Goal: Information Seeking & Learning: Learn about a topic

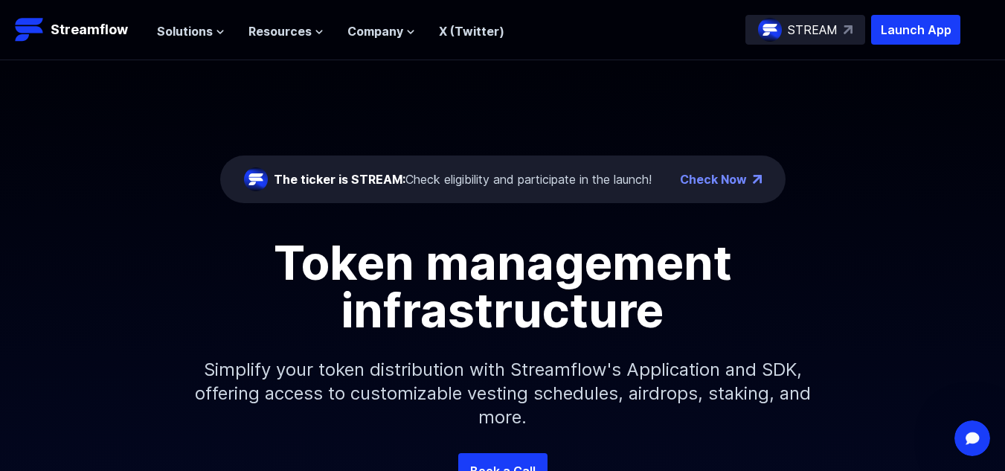
click at [801, 272] on h1 "Token management infrastructure" at bounding box center [503, 286] width 670 height 95
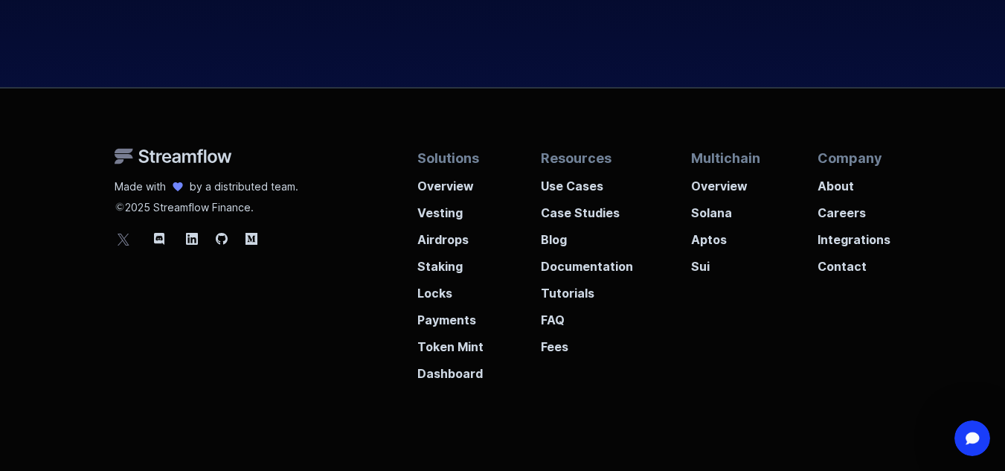
scroll to position [5703, 0]
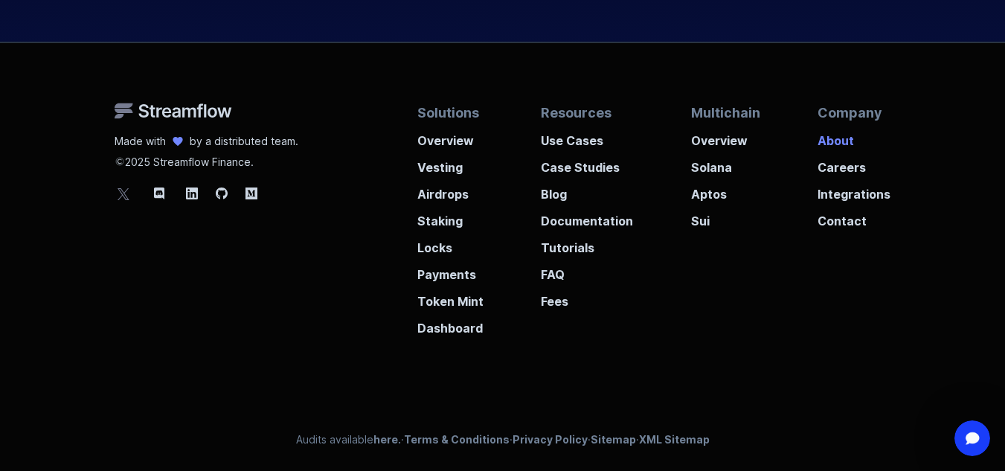
click at [831, 135] on p "About" at bounding box center [854, 136] width 73 height 27
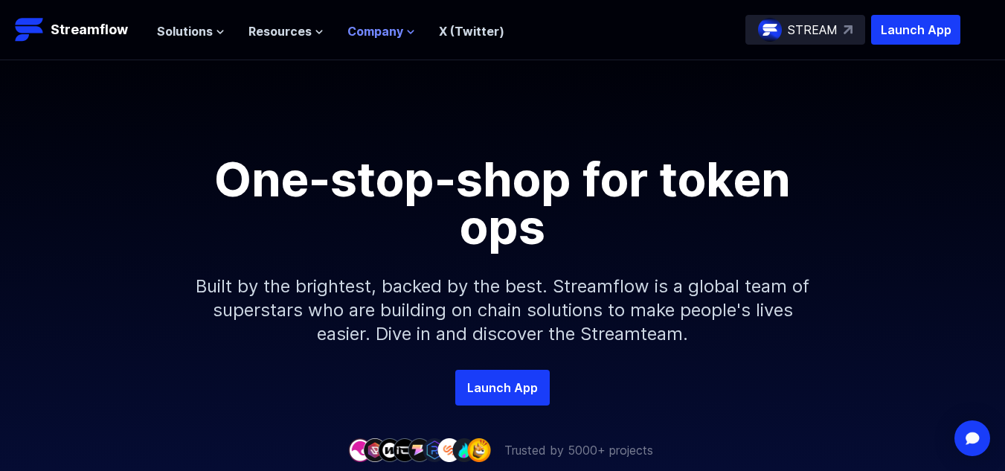
click at [376, 28] on span "Company" at bounding box center [375, 31] width 56 height 18
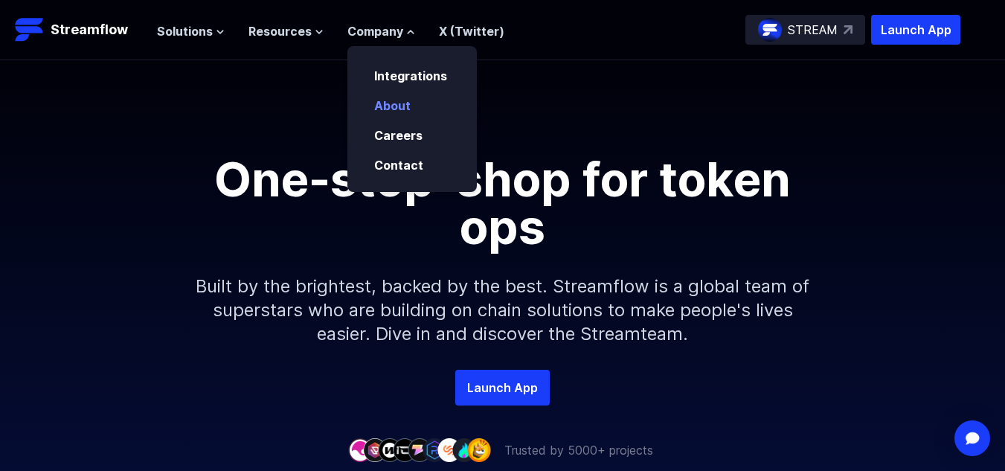
click at [392, 107] on link "About" at bounding box center [392, 105] width 36 height 15
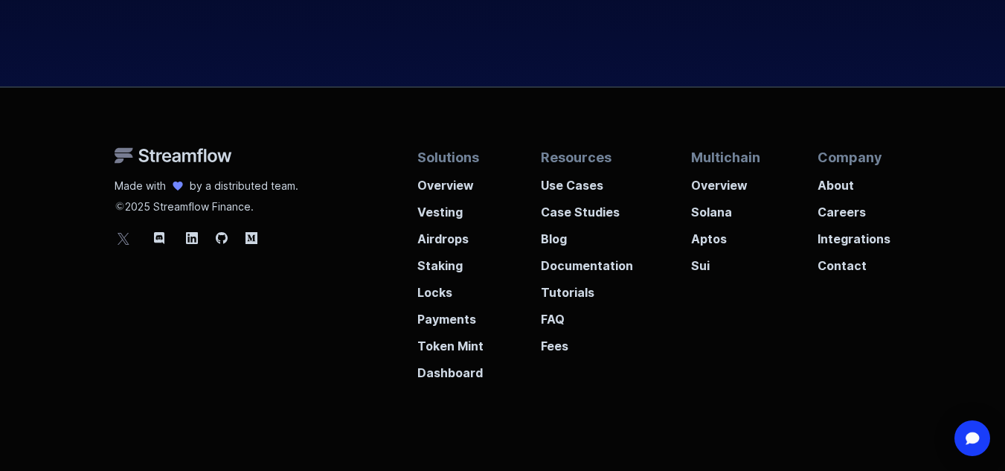
scroll to position [3274, 0]
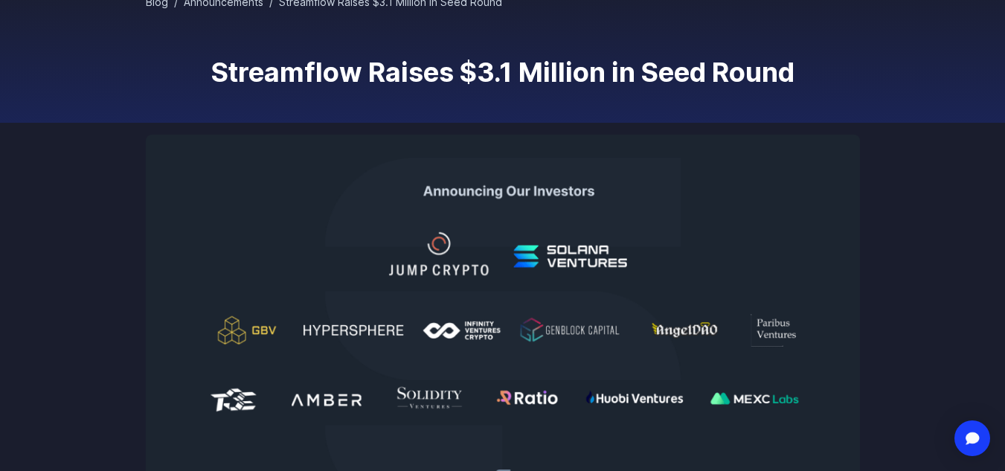
scroll to position [119, 0]
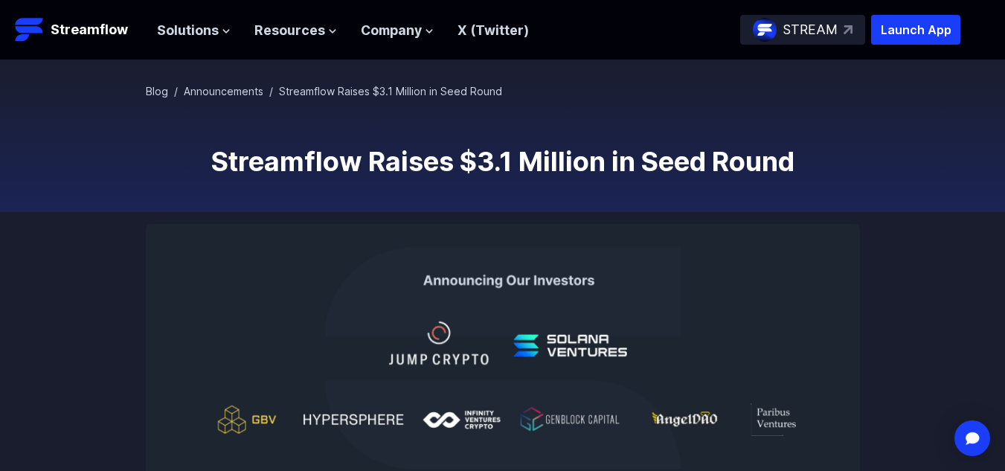
scroll to position [417, 0]
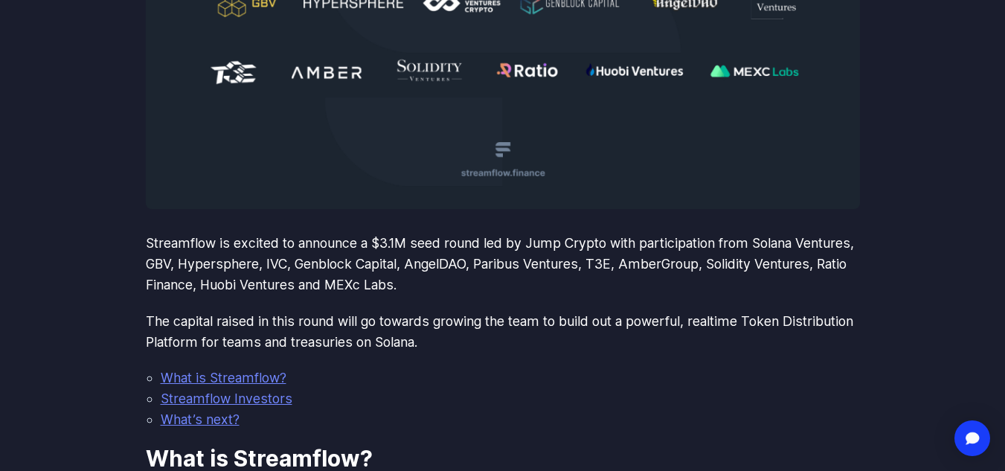
click at [674, 182] on img at bounding box center [503, 8] width 714 height 402
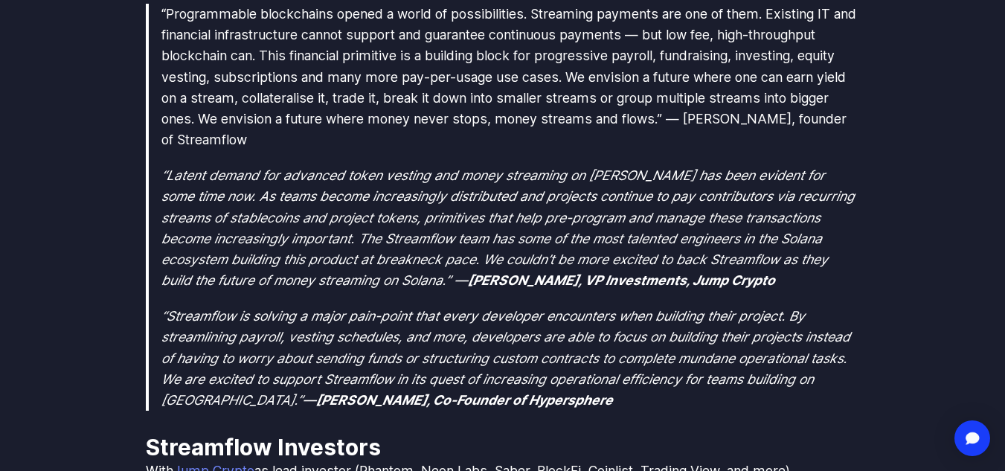
scroll to position [1042, 0]
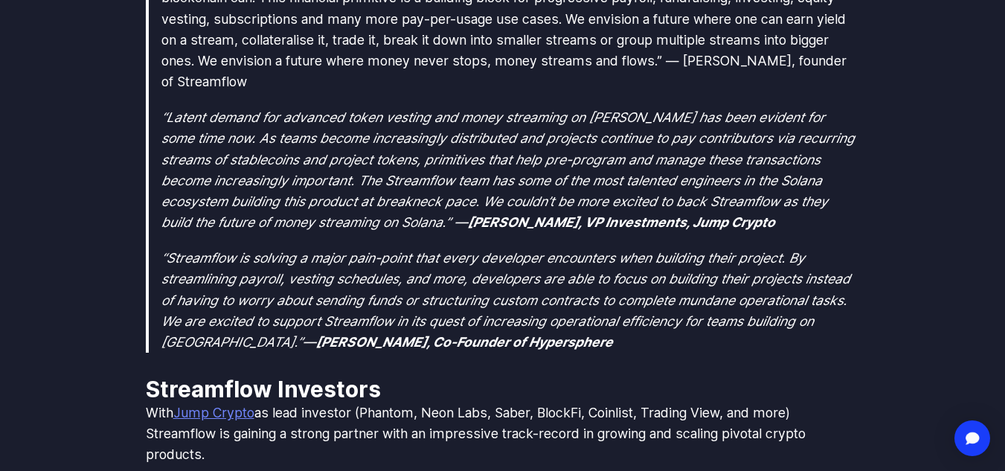
click at [94, 334] on body "Streamflow Launch App STREAM Solutions Overview Streamflow features an all-in-o…" at bounding box center [502, 113] width 1005 height 2310
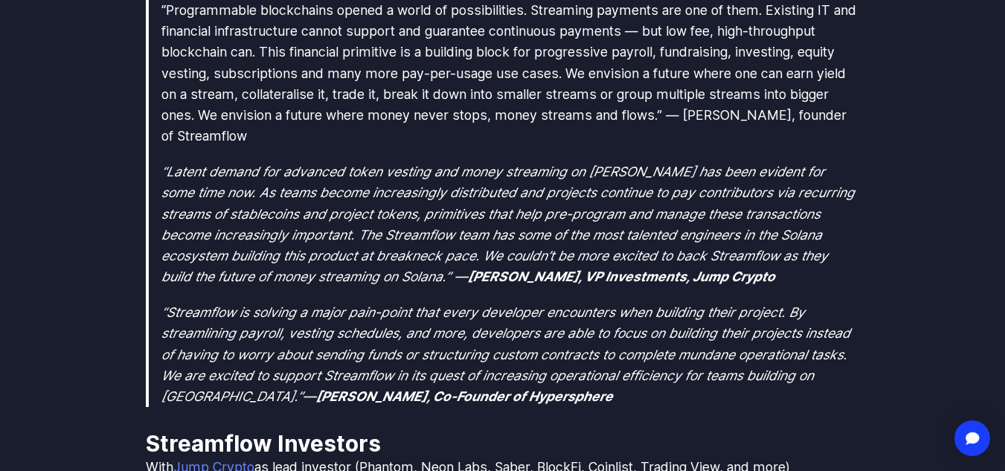
scroll to position [986, 0]
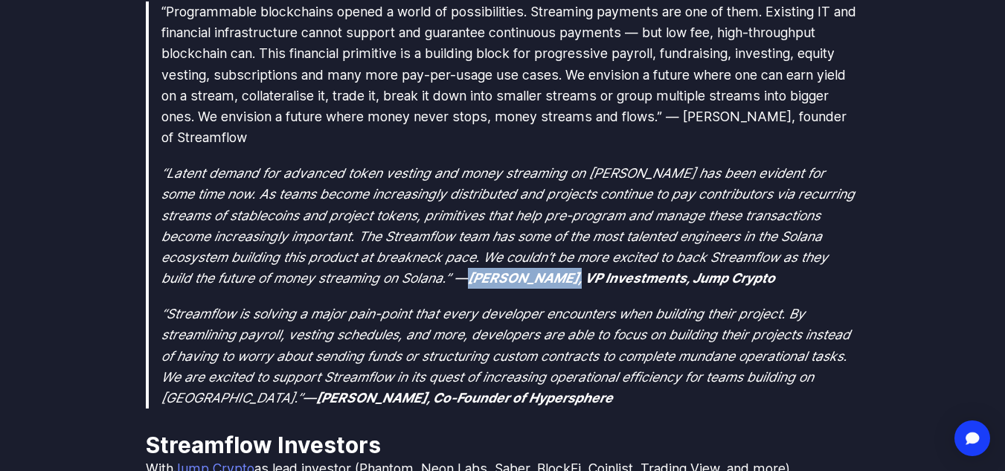
drag, startPoint x: 522, startPoint y: 278, endPoint x: 420, endPoint y: 274, distance: 102.0
click at [468, 274] on strong "[PERSON_NAME], VP Investments, Jump Crypto" at bounding box center [621, 278] width 307 height 16
copy strong "[PERSON_NAME]"
click at [807, 291] on blockquote "“Programmable blockchains opened a world of possibilities. Streaming payments a…" at bounding box center [503, 204] width 714 height 407
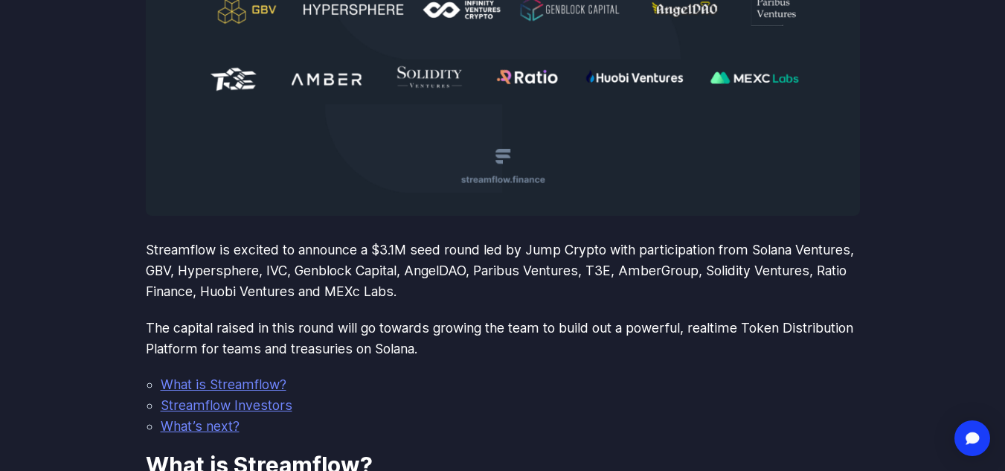
scroll to position [420, 0]
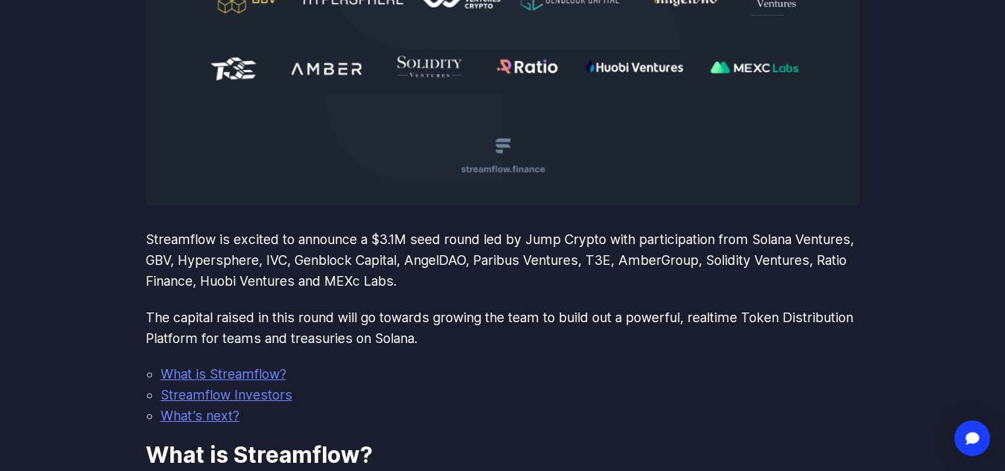
click at [684, 406] on li "What’s next?" at bounding box center [510, 416] width 699 height 21
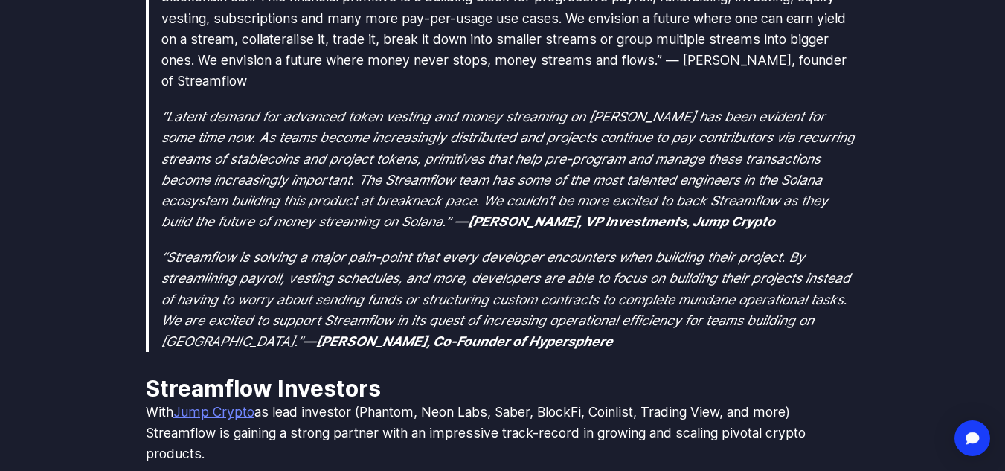
scroll to position [1075, 0]
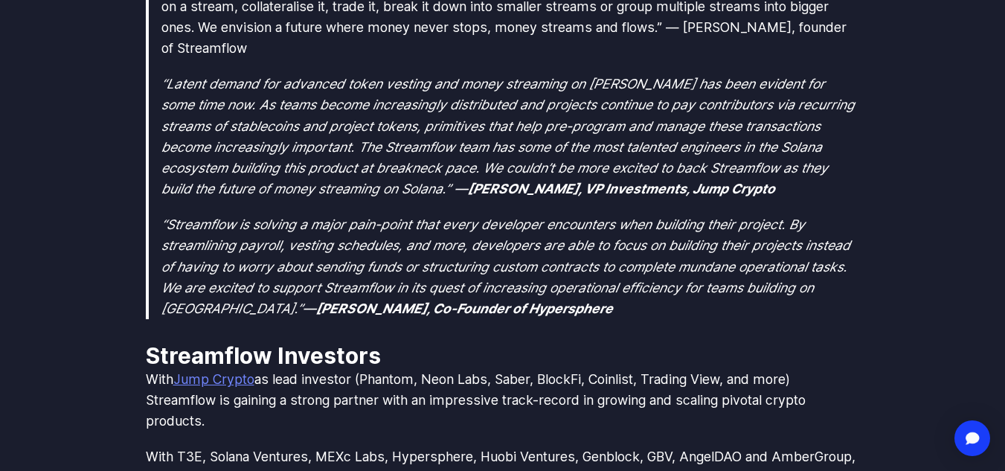
drag, startPoint x: 731, startPoint y: 189, endPoint x: 639, endPoint y: 190, distance: 92.3
click at [639, 190] on p "“Latent demand for advanced token vesting and money streaming on [PERSON_NAME] …" at bounding box center [510, 137] width 698 height 126
copy strong "Jump Crypto"
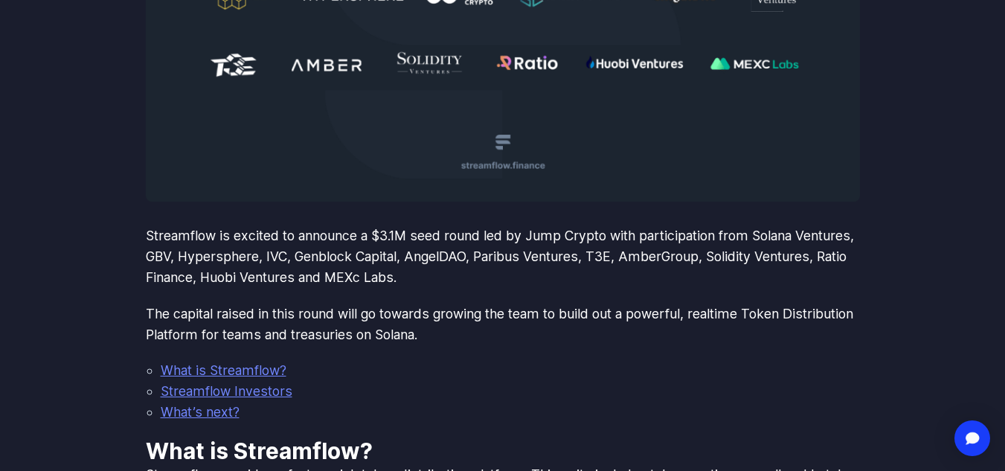
scroll to position [1220, 0]
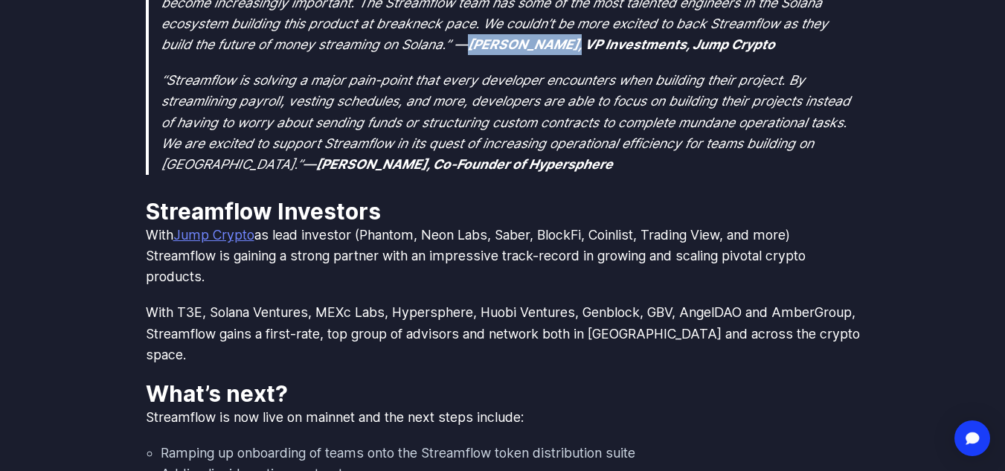
drag, startPoint x: 522, startPoint y: 45, endPoint x: 423, endPoint y: 44, distance: 99.7
click at [468, 44] on strong "[PERSON_NAME], VP Investments, Jump Crypto" at bounding box center [621, 44] width 307 height 16
copy strong "[PERSON_NAME]"
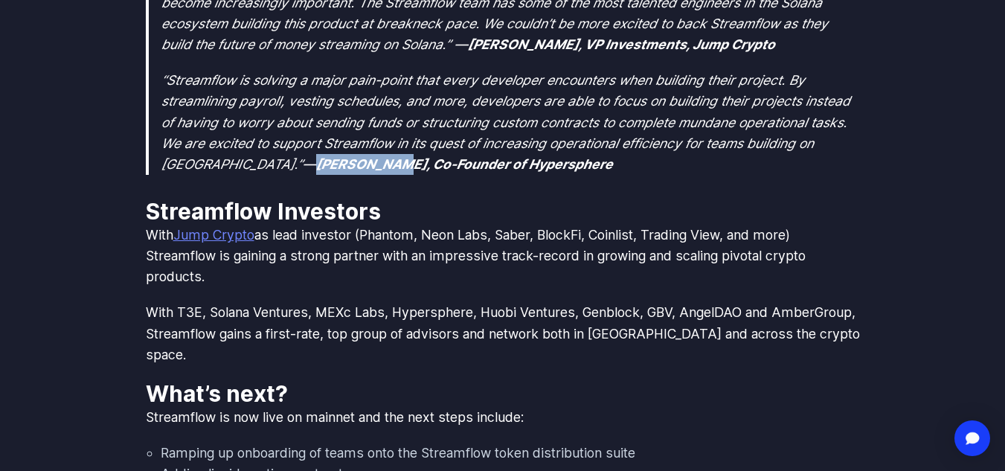
drag, startPoint x: 297, startPoint y: 161, endPoint x: 230, endPoint y: 167, distance: 67.2
click at [316, 167] on strong "[PERSON_NAME], Co-Founder of Hypersphere" at bounding box center [464, 164] width 297 height 16
copy strong "[PERSON_NAME]"
drag, startPoint x: 405, startPoint y: 165, endPoint x: 485, endPoint y: 167, distance: 80.4
click at [485, 167] on p "“Streamflow is solving a major pain-point that every developer encounters when …" at bounding box center [510, 122] width 698 height 105
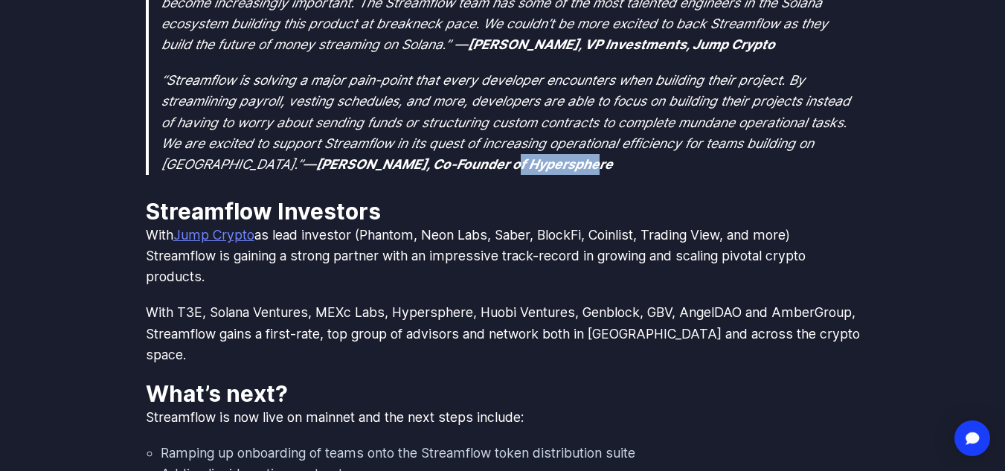
copy strong "Hypersphere"
click at [832, 191] on div "Streamflow is excited to announce a $3.1M seed round led by Jump Crypto with pa…" at bounding box center [503, 14] width 714 height 1168
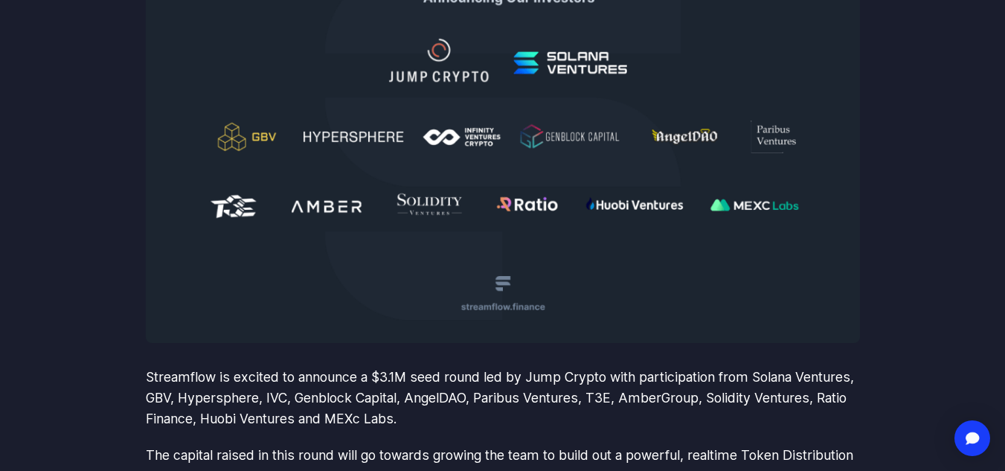
scroll to position [327, 0]
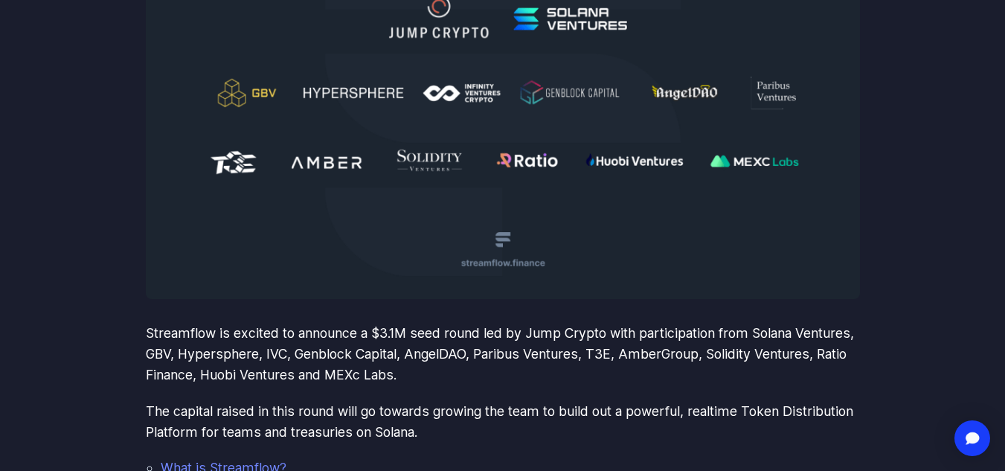
click at [813, 242] on img at bounding box center [503, 98] width 714 height 402
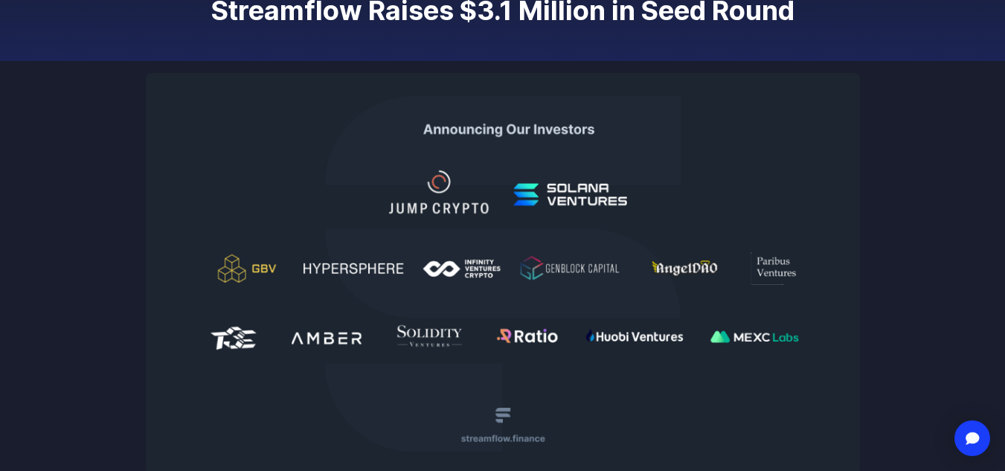
scroll to position [118, 0]
